Goal: Information Seeking & Learning: Learn about a topic

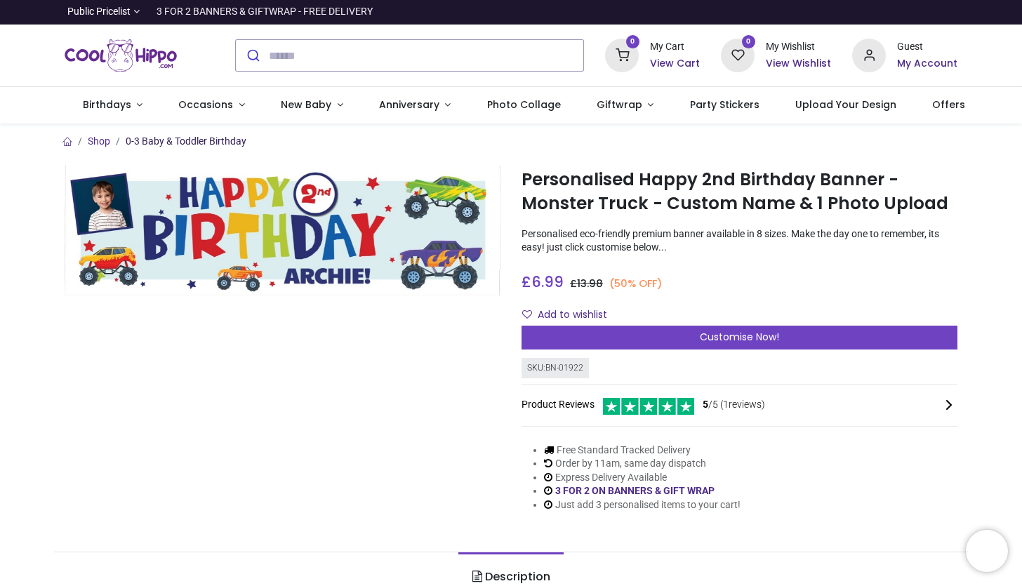
click at [168, 137] on link "0-3 Baby & Toddler Birthday" at bounding box center [186, 140] width 121 height 11
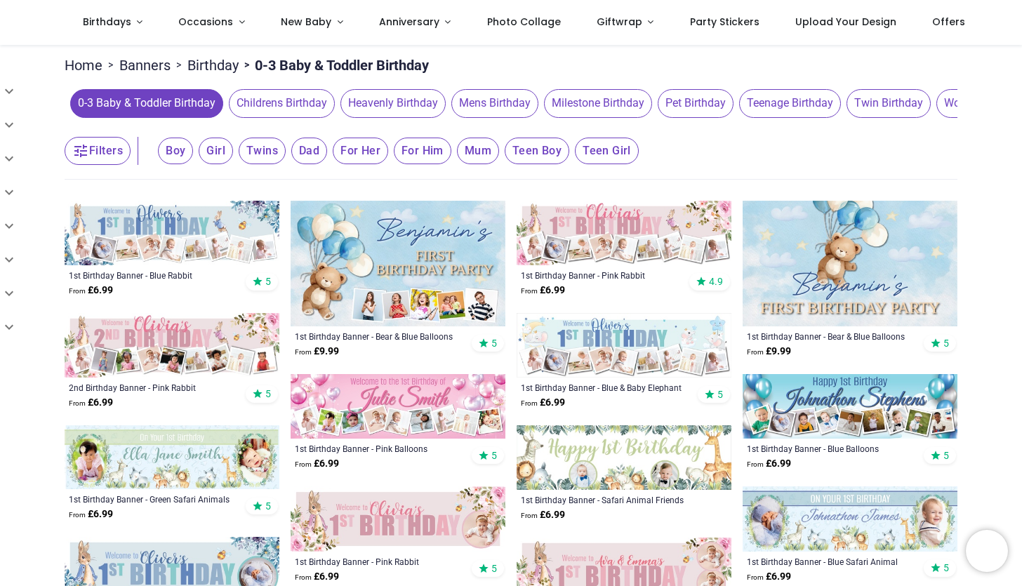
scroll to position [114, 0]
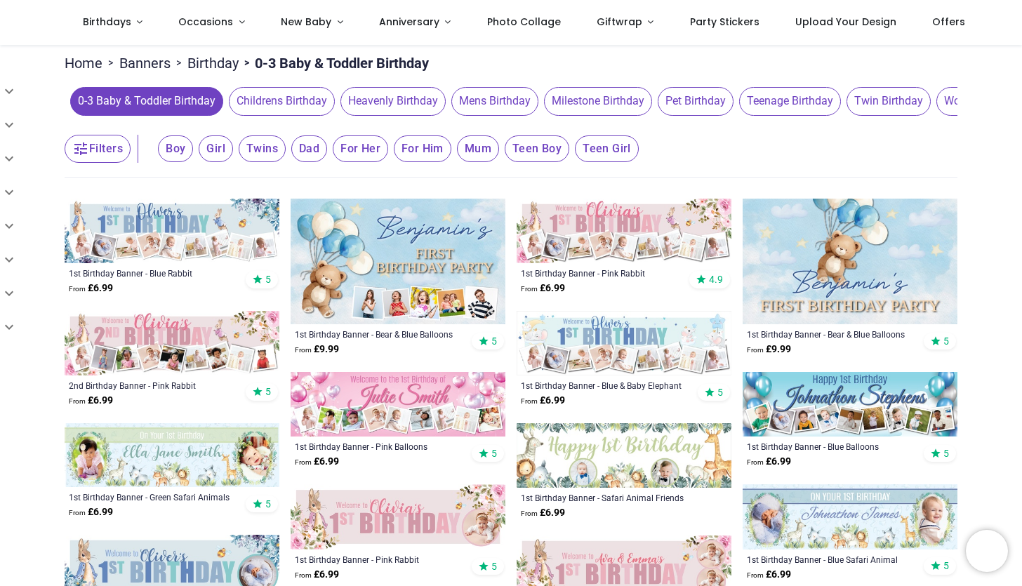
click at [172, 147] on span "Boy" at bounding box center [175, 148] width 35 height 27
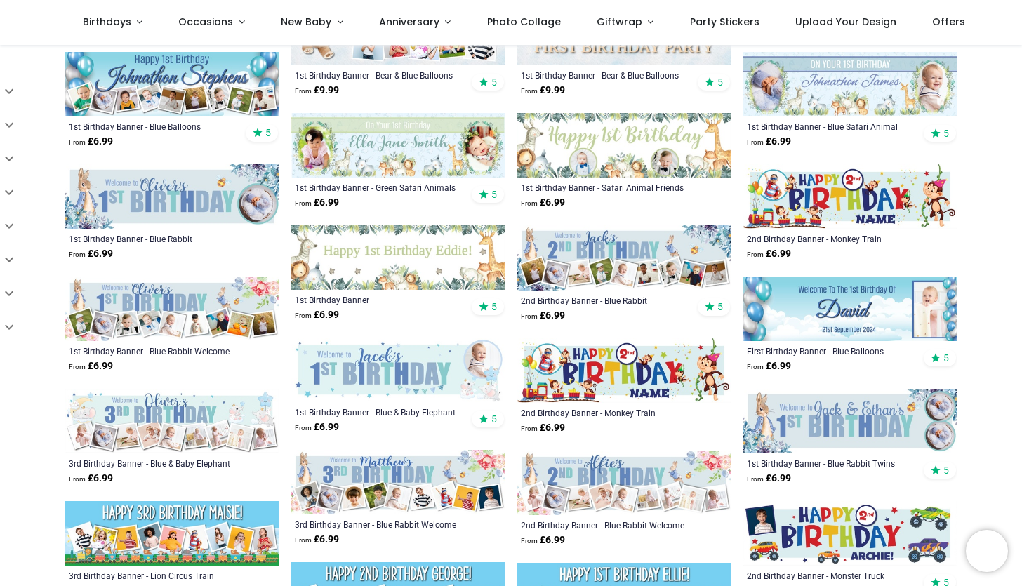
scroll to position [380, 0]
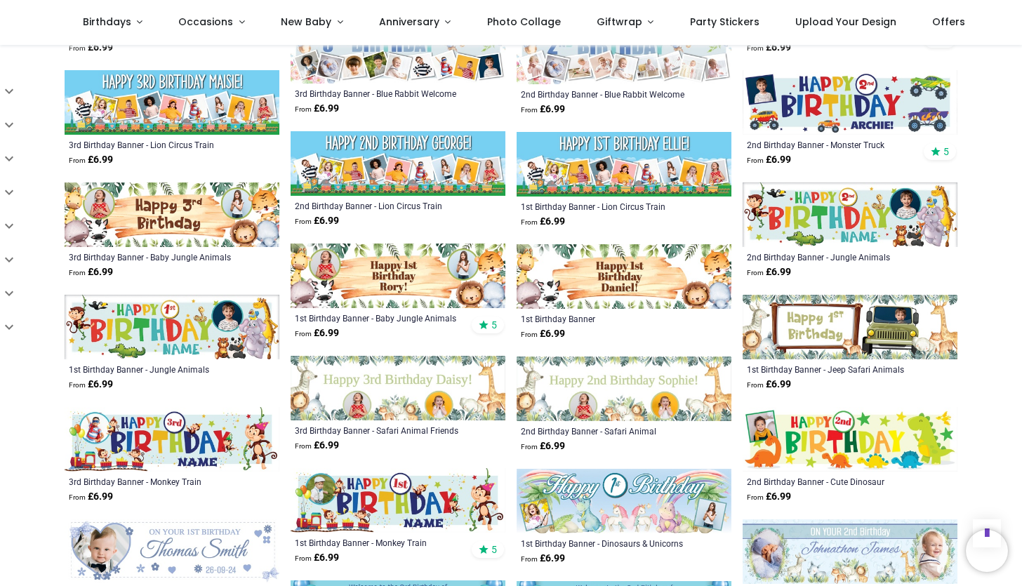
scroll to position [805, 0]
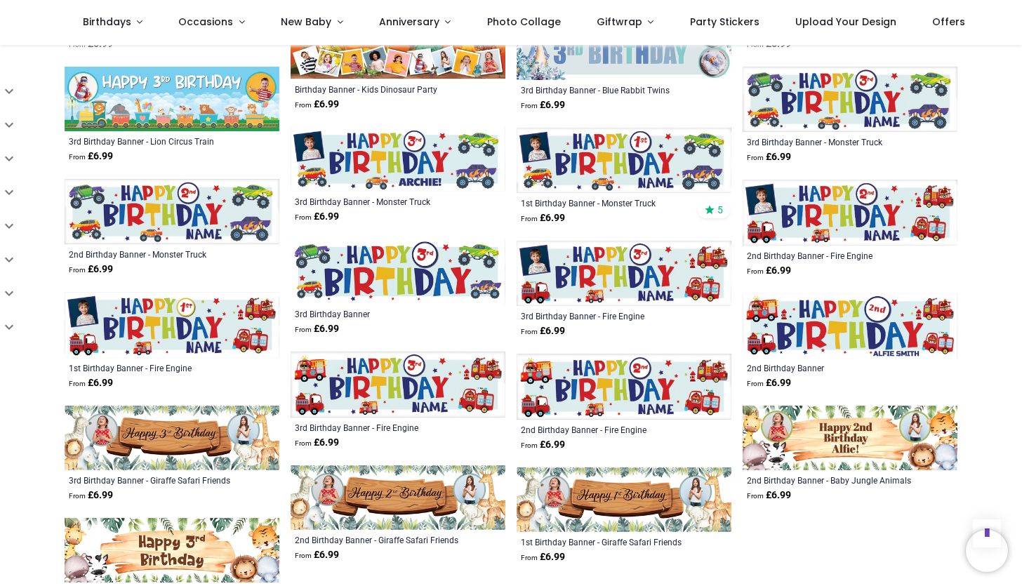
scroll to position [1598, 0]
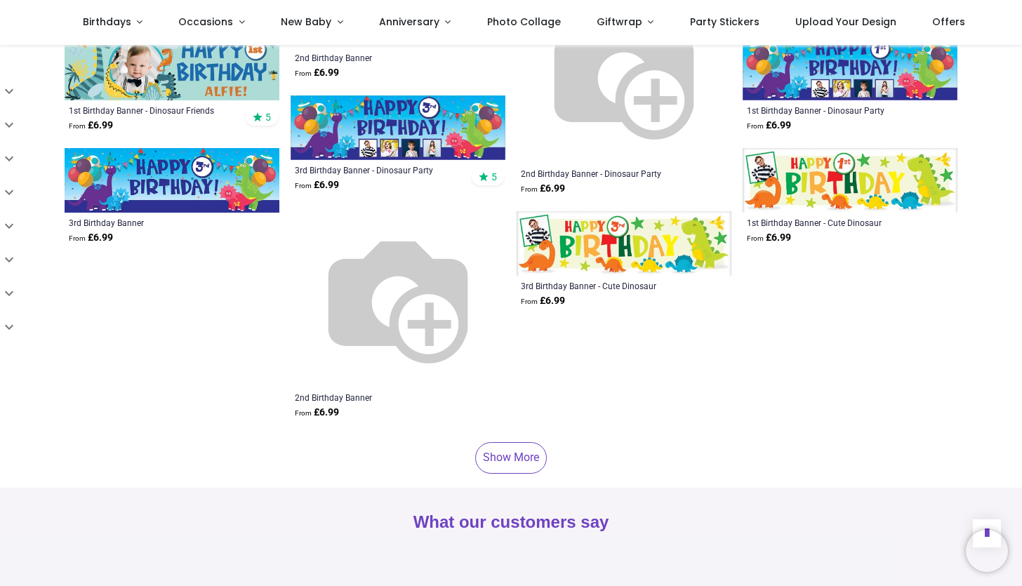
scroll to position [2865, 0]
click at [512, 458] on link "Show More" at bounding box center [511, 456] width 72 height 31
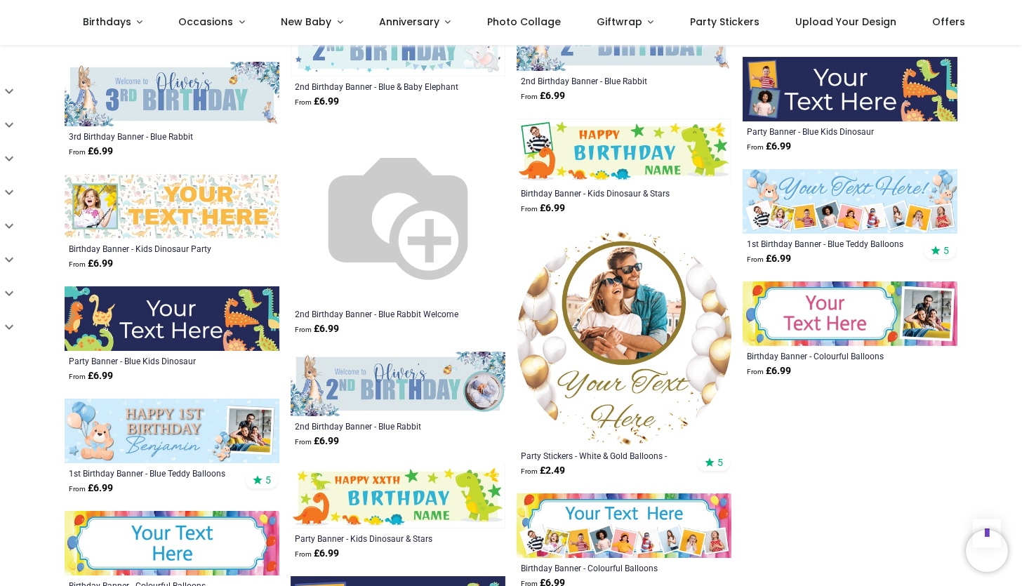
scroll to position [3963, 0]
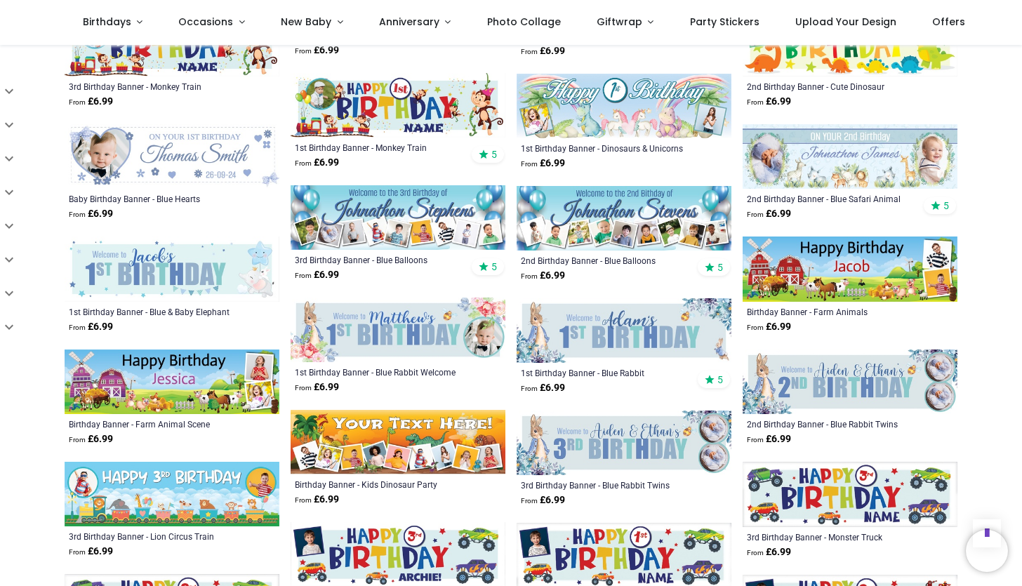
scroll to position [1219, 0]
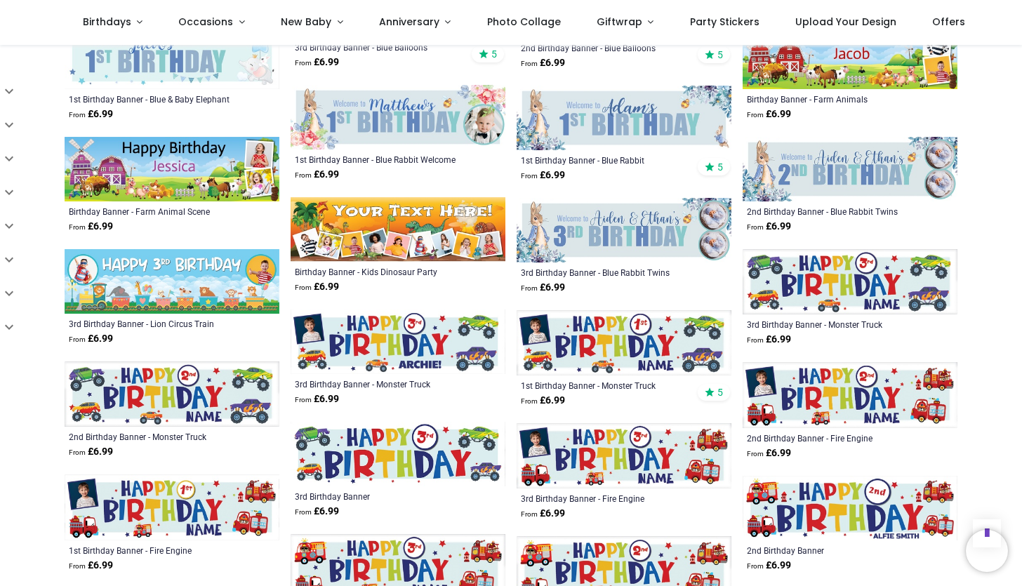
scroll to position [1412, 0]
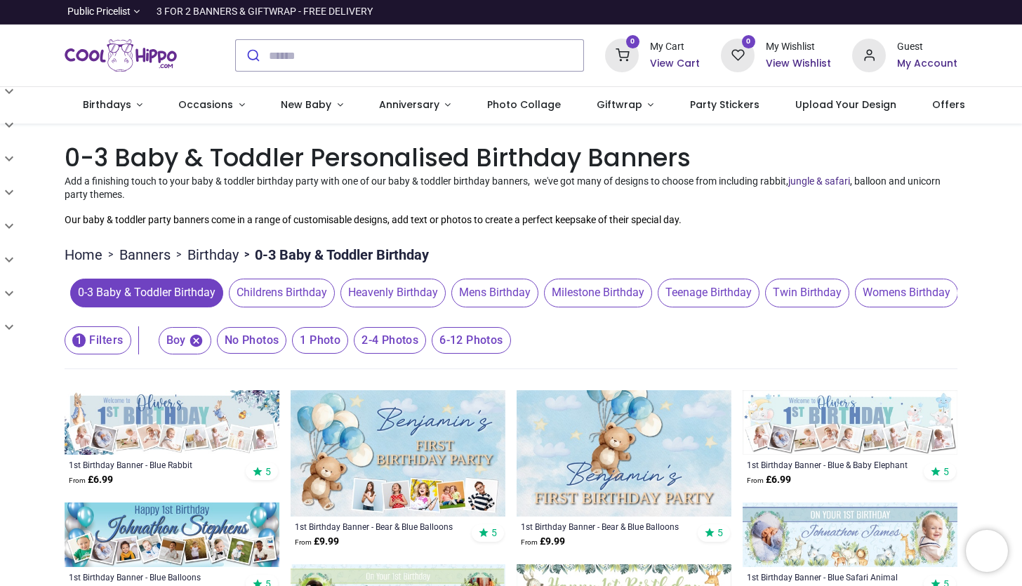
scroll to position [8, 0]
